Goal: Check status: Check status

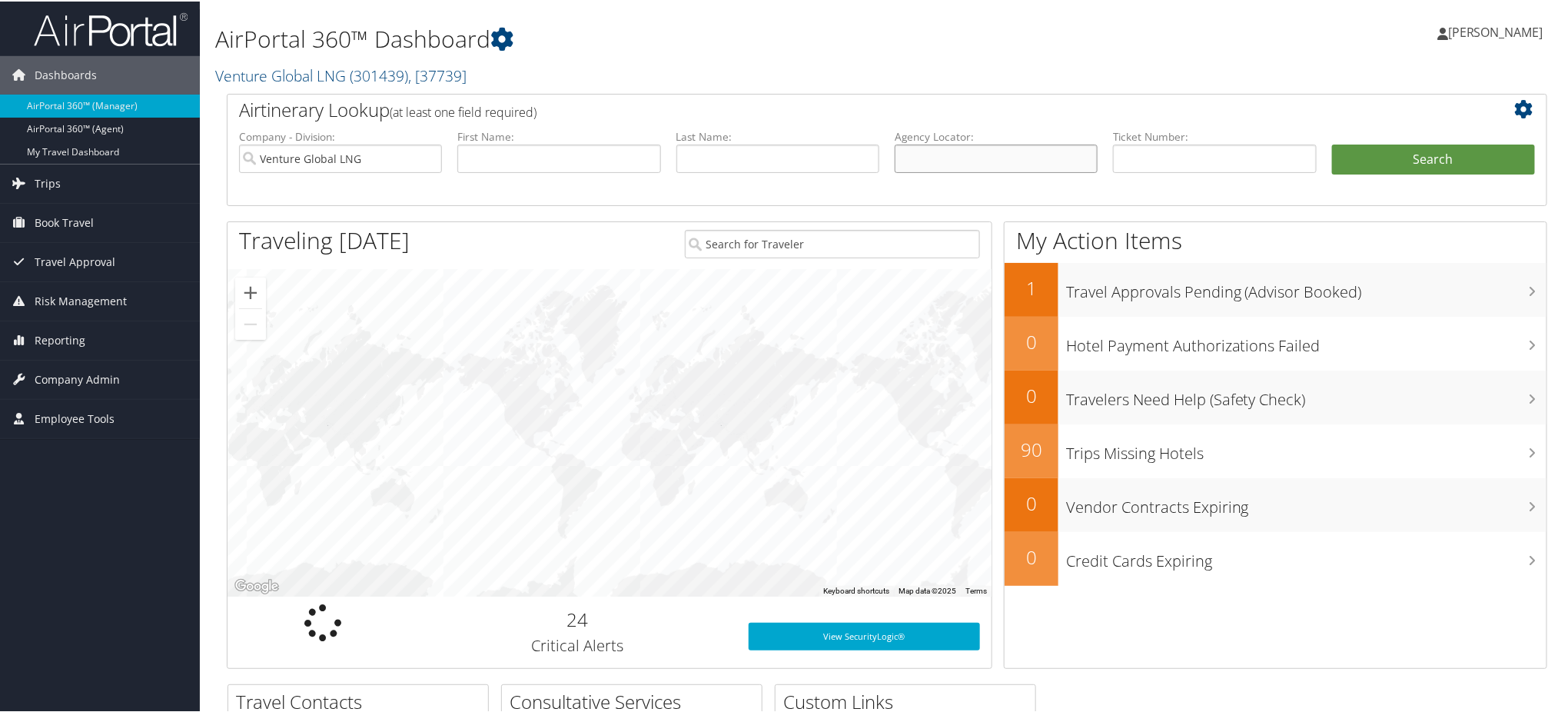
drag, startPoint x: 968, startPoint y: 165, endPoint x: 1059, endPoint y: 154, distance: 91.7
click at [968, 165] on input "text" at bounding box center [996, 157] width 203 height 28
paste input "DP5MD2"
type input "DP5MD2"
click at [1398, 160] on button "Search" at bounding box center [1434, 158] width 203 height 31
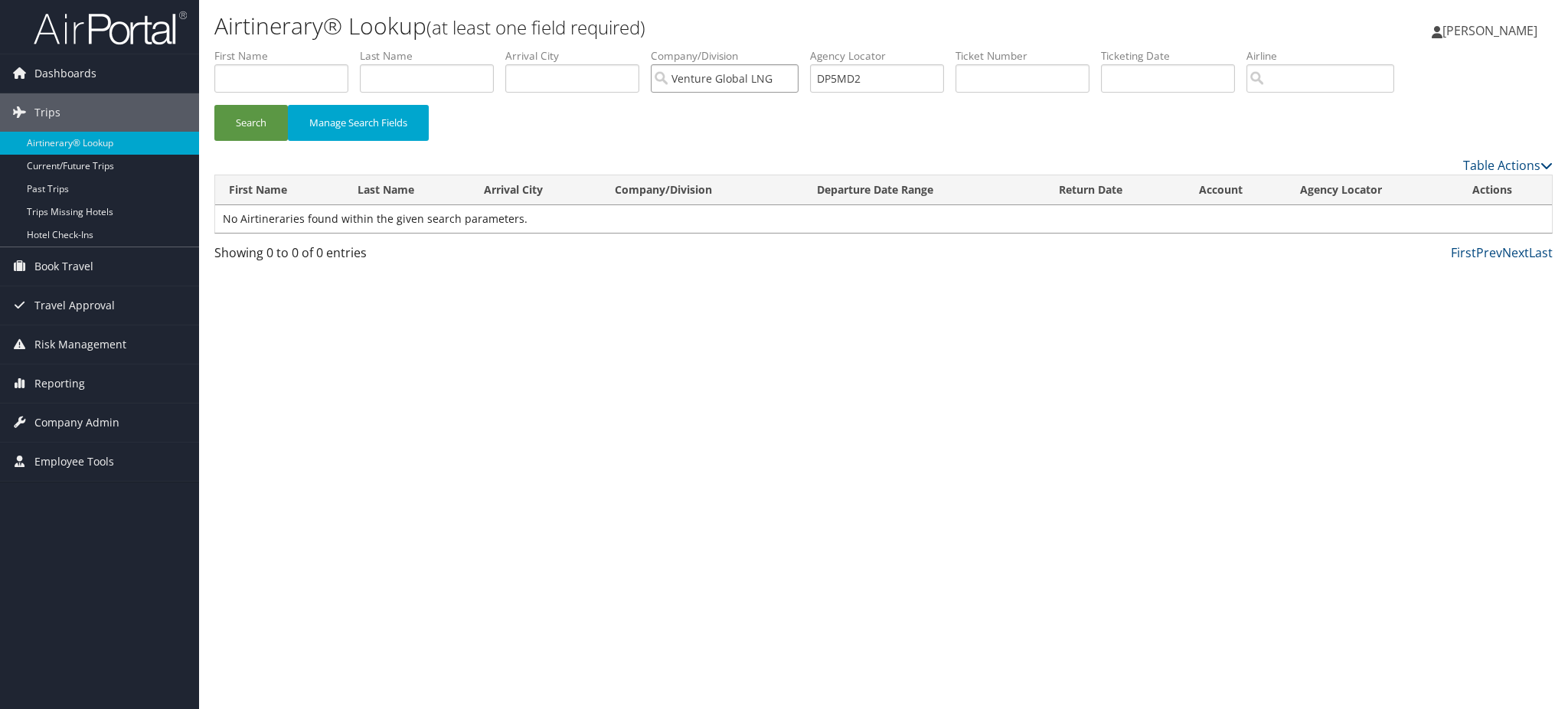
click at [798, 79] on input "Venture Global LNG" at bounding box center [725, 78] width 147 height 28
click at [247, 121] on button "Search" at bounding box center [251, 123] width 74 height 36
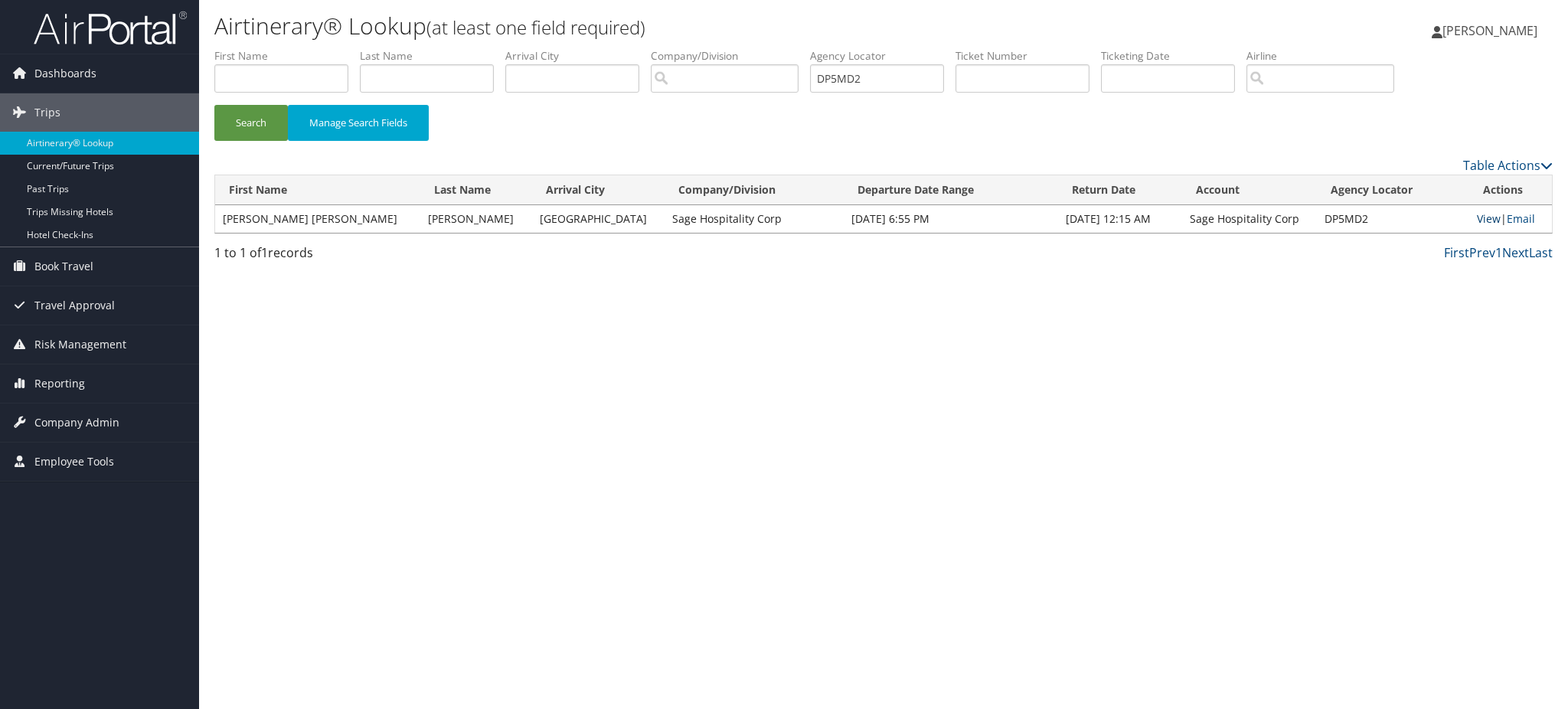
click at [1477, 216] on link "View" at bounding box center [1489, 219] width 24 height 14
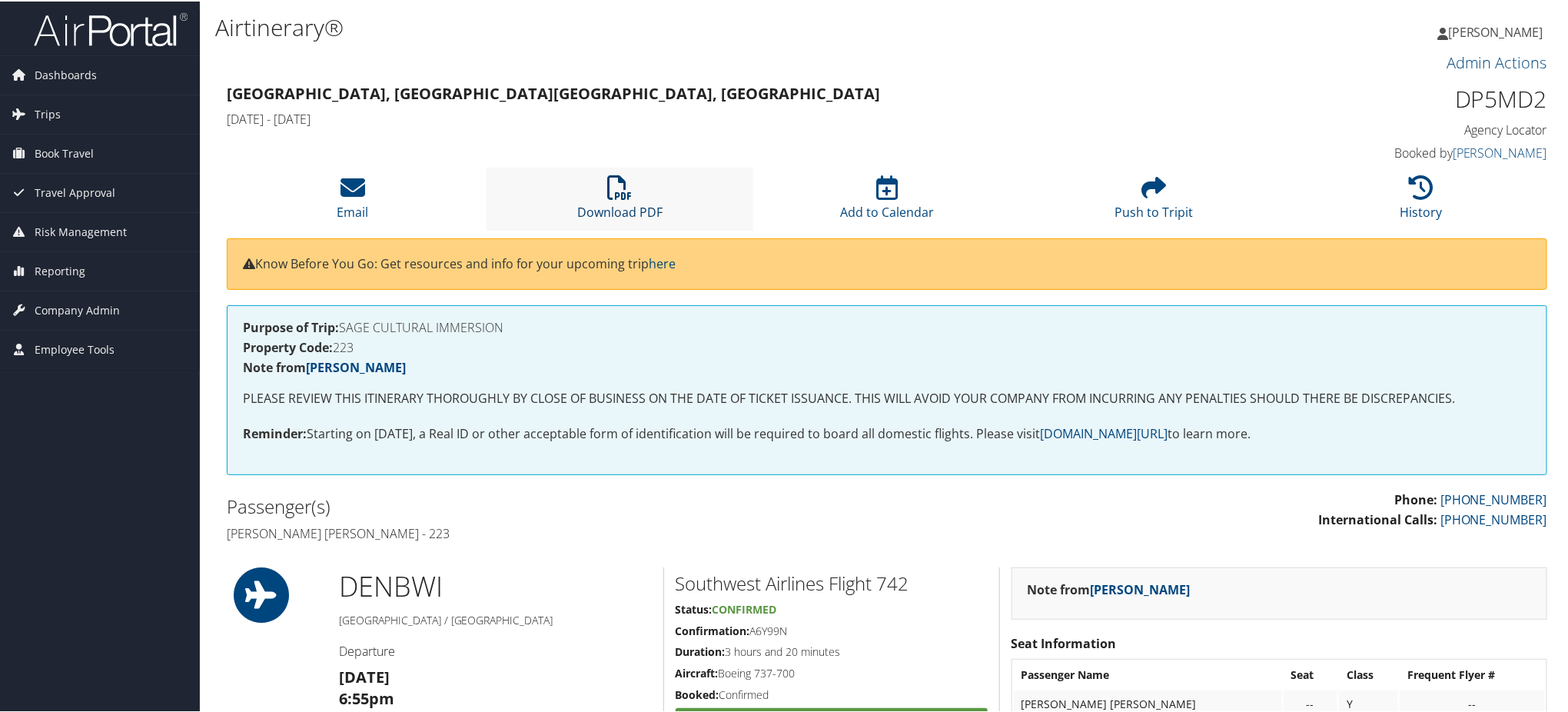
click at [630, 209] on link "Download PDF" at bounding box center [620, 201] width 85 height 37
